Goal: Obtain resource: Obtain resource

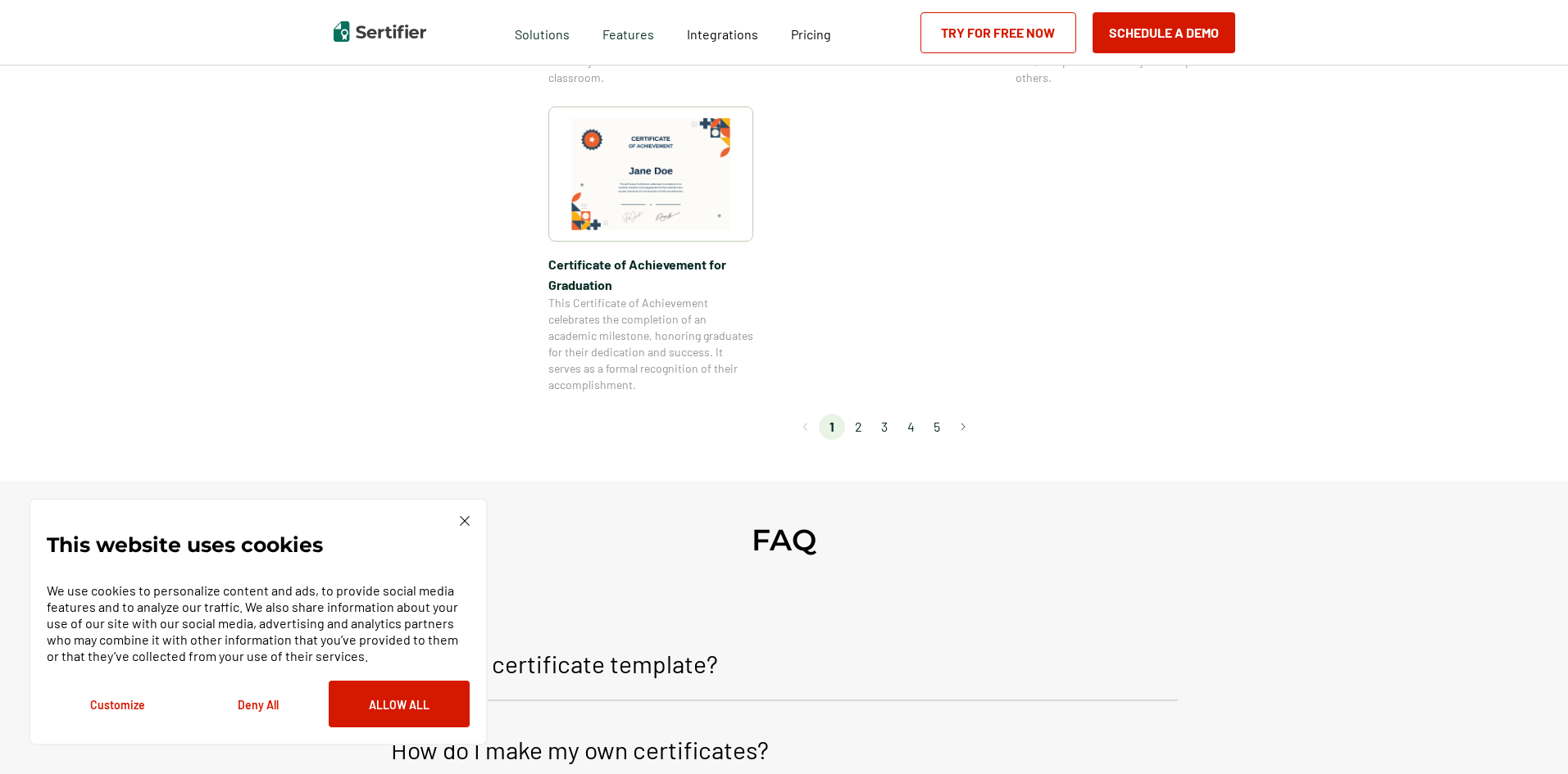
scroll to position [1475, 0]
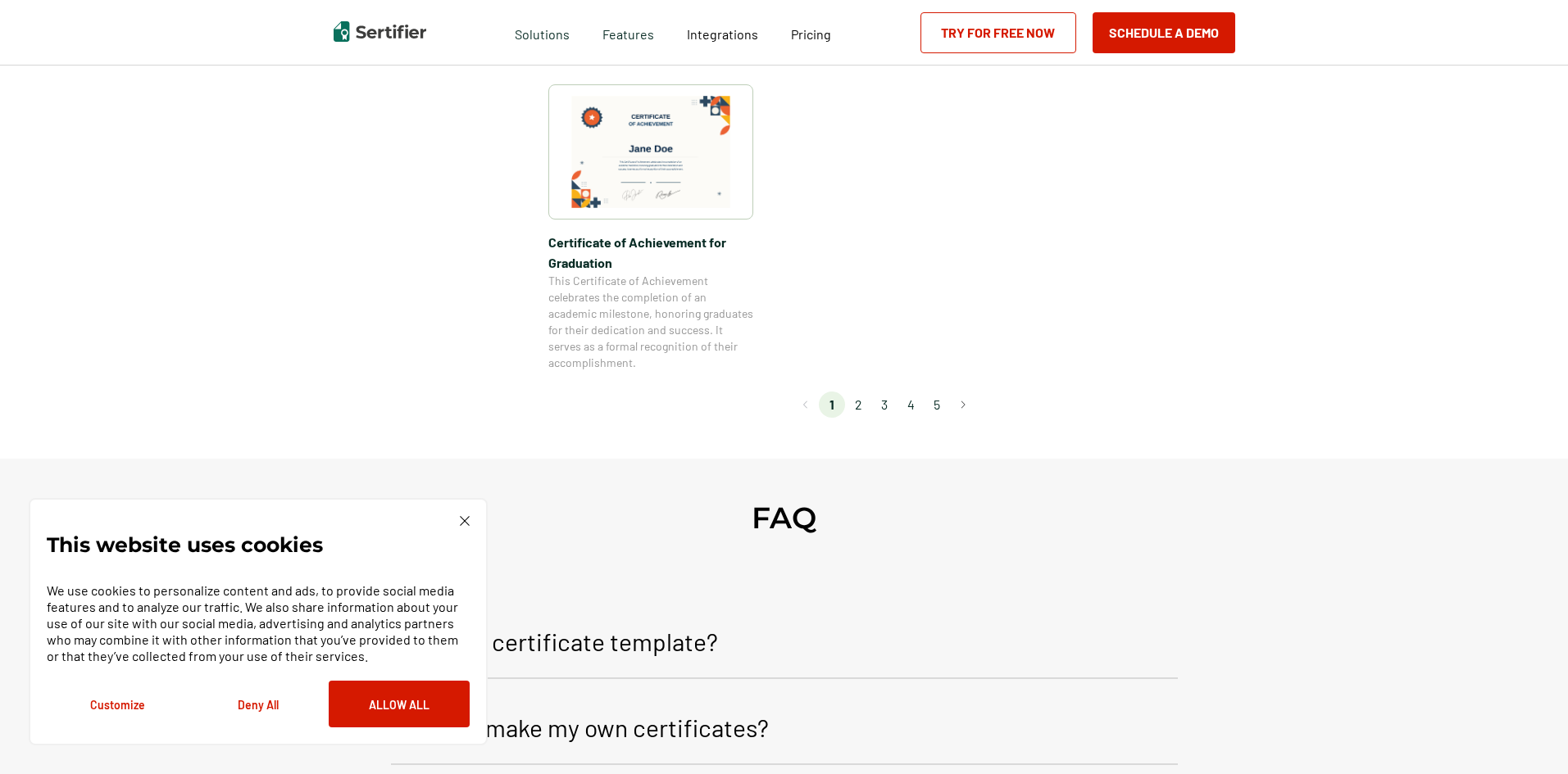
click at [855, 396] on li "2" at bounding box center [857, 404] width 26 height 26
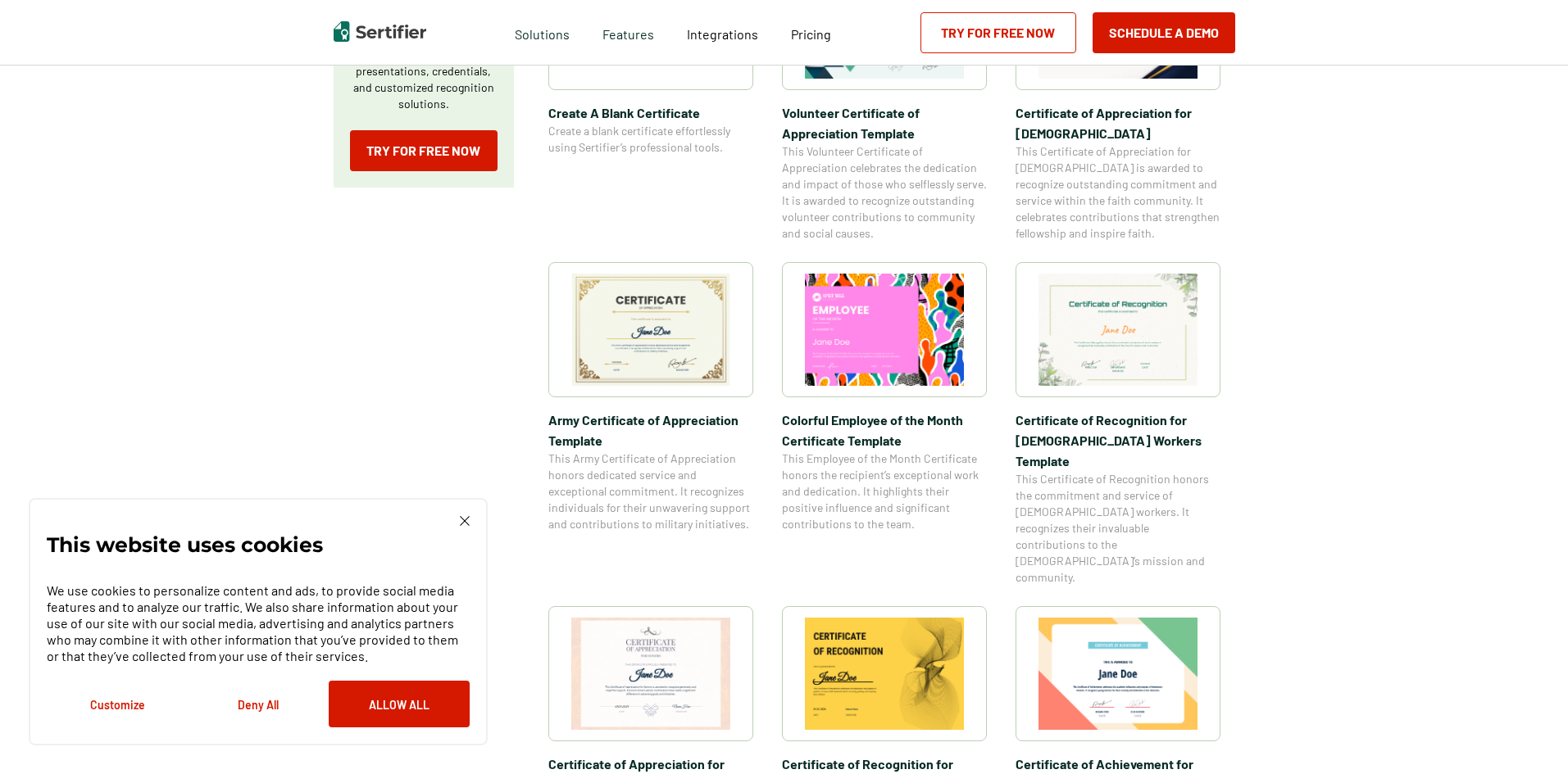
scroll to position [410, 0]
click at [654, 616] on img at bounding box center [651, 672] width 159 height 112
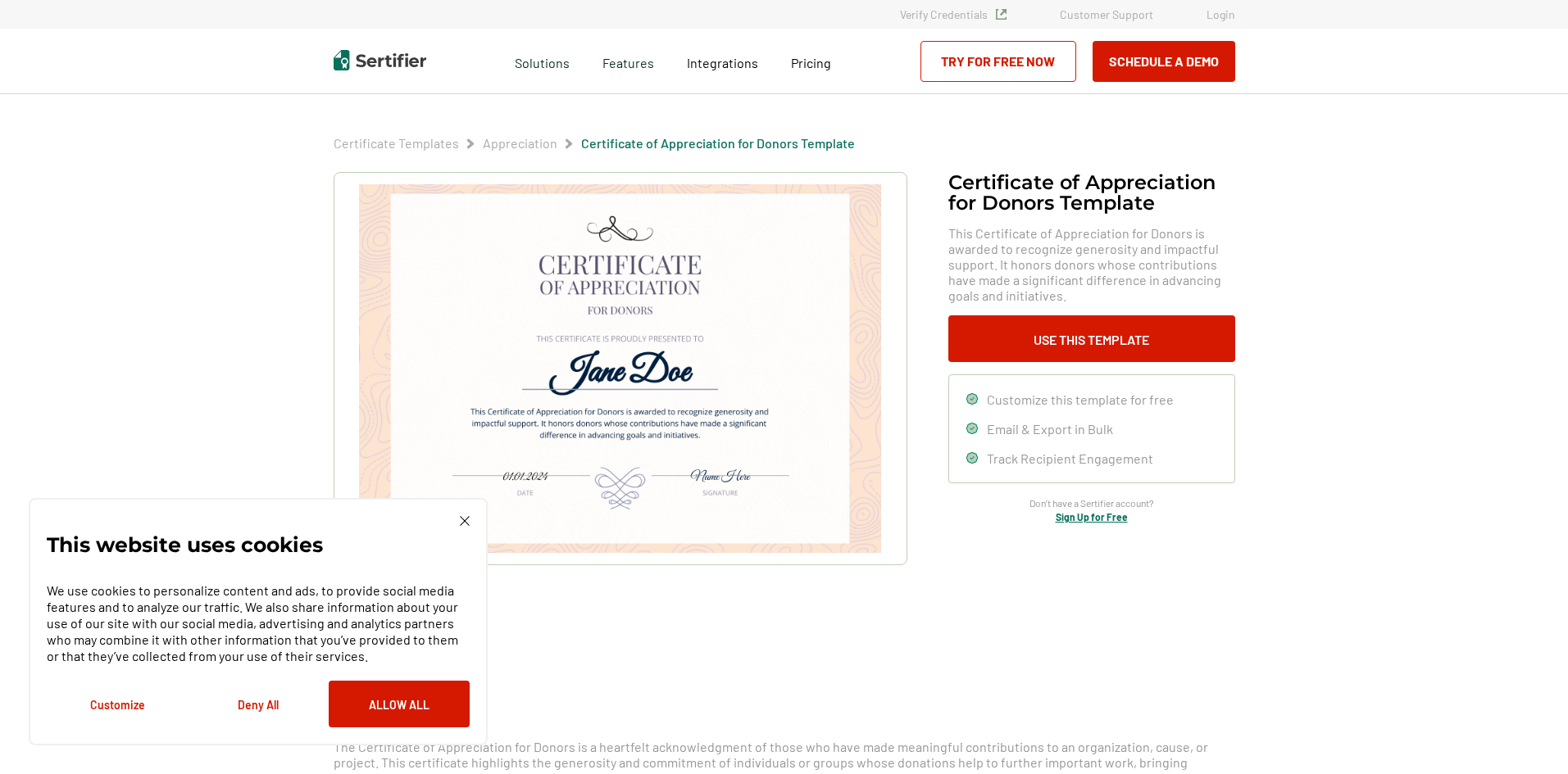
click at [461, 526] on img at bounding box center [464, 520] width 10 height 10
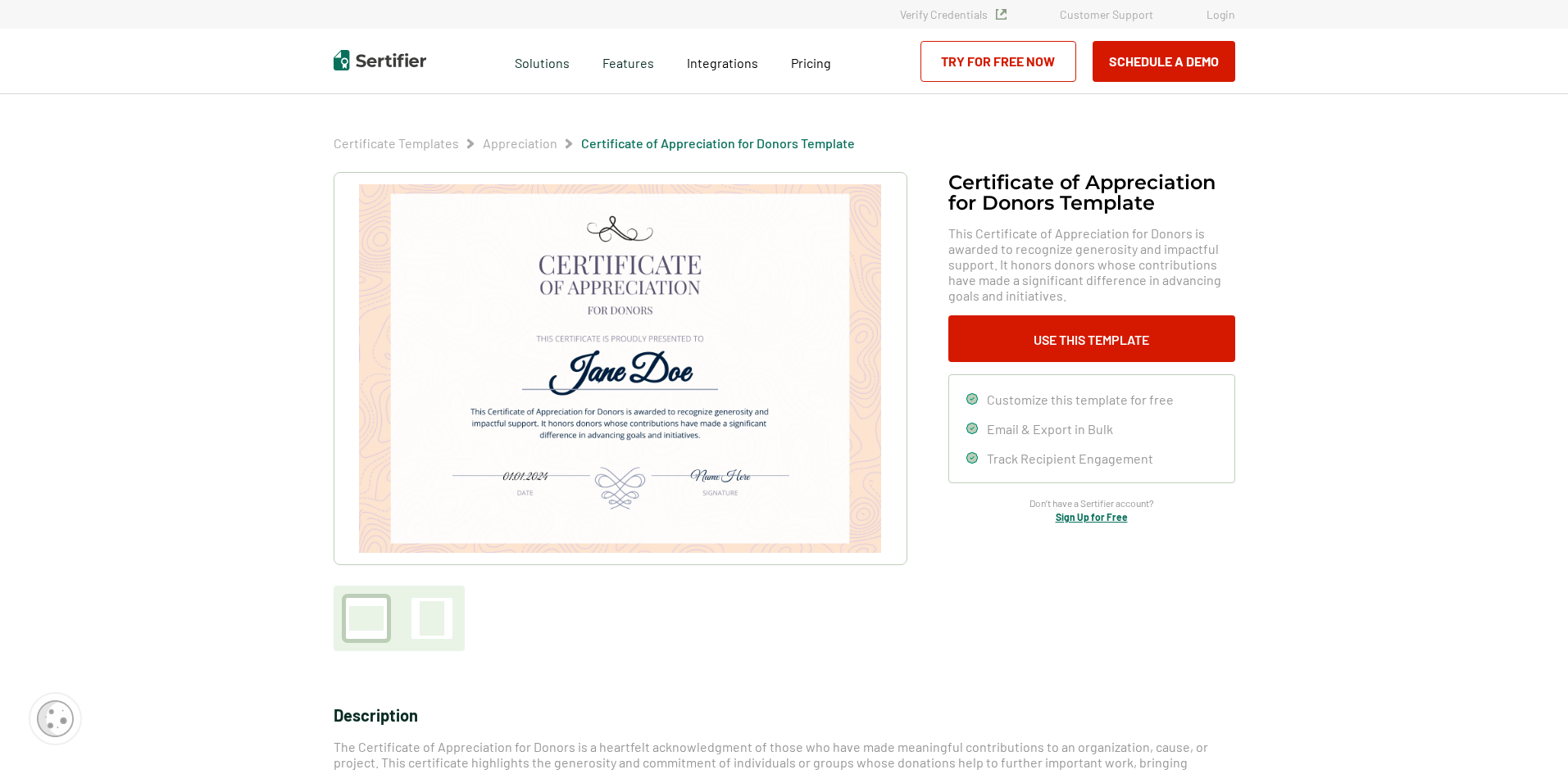
click at [624, 355] on img at bounding box center [620, 369] width 521 height 369
click at [1077, 337] on button "Use This Template" at bounding box center [1091, 338] width 287 height 46
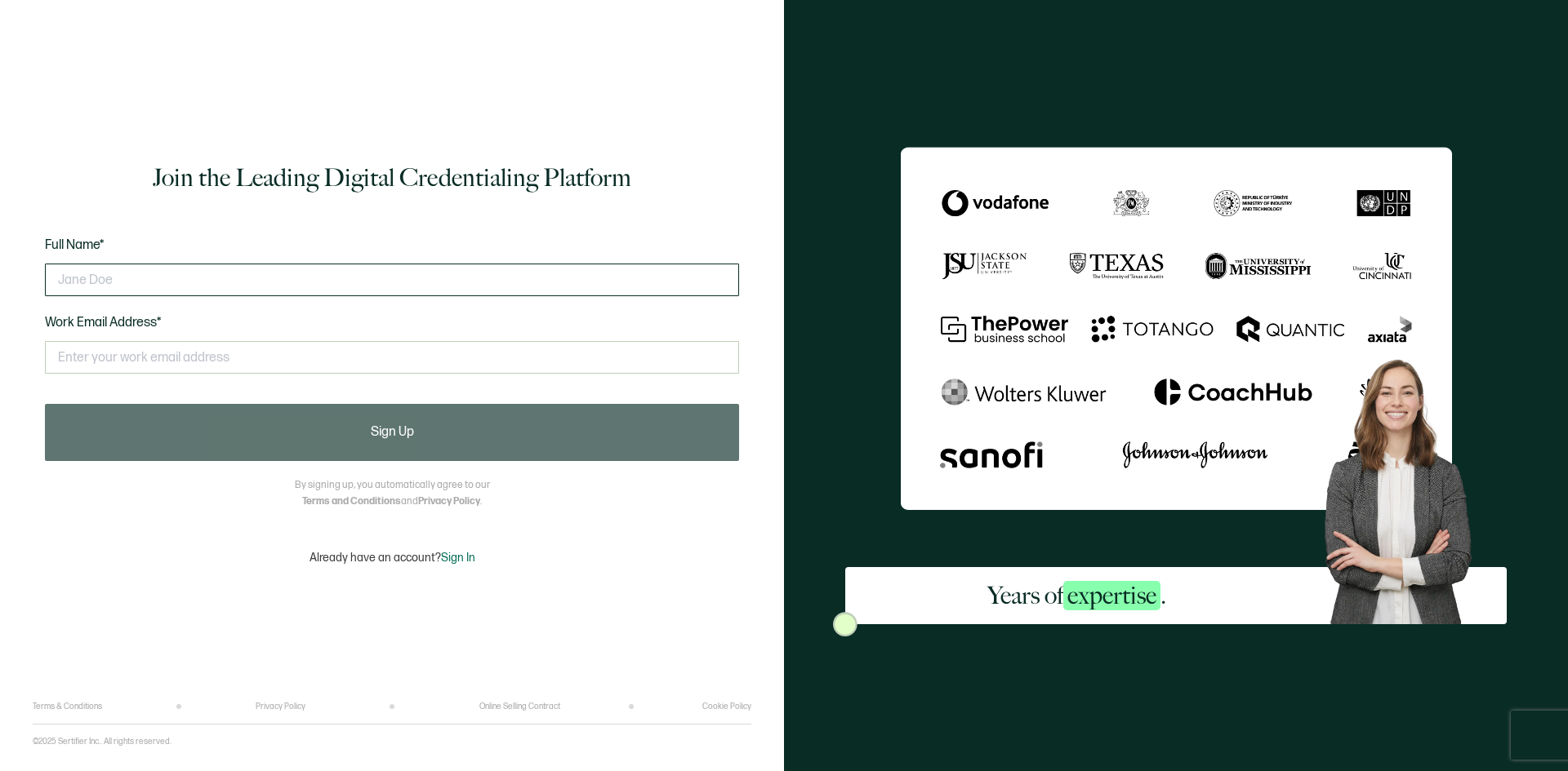
click at [496, 278] on input "text" at bounding box center [391, 280] width 694 height 33
type input "Jim Stark"
